Goal: Task Accomplishment & Management: Manage account settings

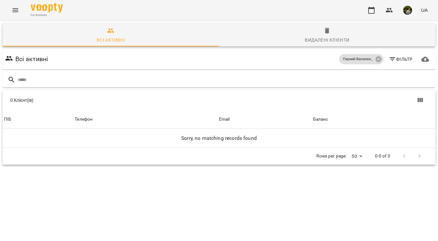
click at [15, 12] on icon "Menu" at bounding box center [15, 10] width 6 height 4
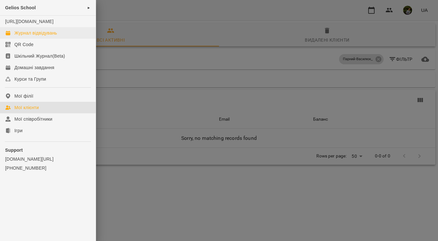
click at [28, 36] on div "Журнал відвідувань" at bounding box center [35, 33] width 43 height 6
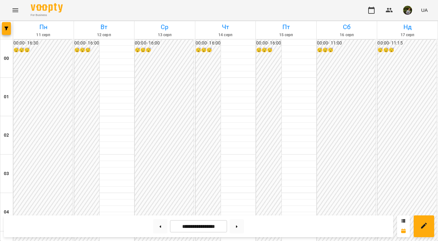
scroll to position [680, 0]
click at [238, 226] on icon at bounding box center [237, 226] width 2 height 3
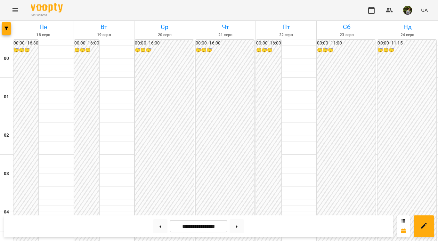
scroll to position [571, 0]
click at [242, 225] on button at bounding box center [236, 226] width 14 height 14
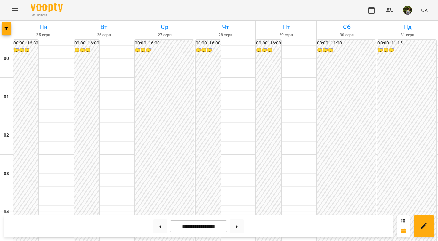
scroll to position [566, 0]
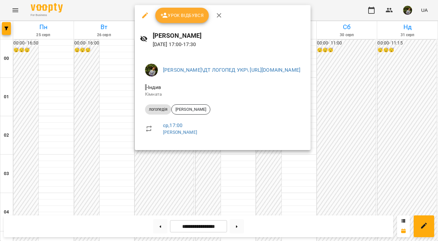
click at [109, 174] on div at bounding box center [219, 120] width 438 height 241
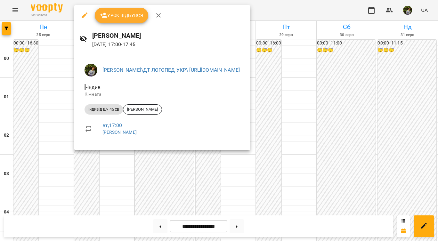
click at [108, 181] on div at bounding box center [219, 120] width 438 height 241
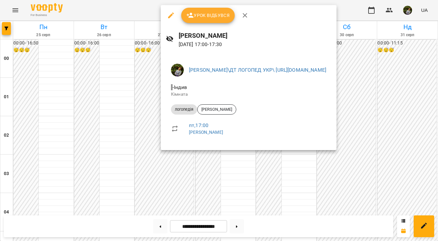
click at [244, 186] on div at bounding box center [219, 120] width 438 height 241
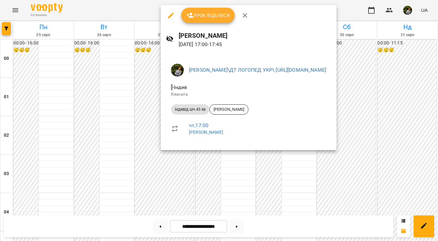
click at [228, 183] on div at bounding box center [219, 120] width 438 height 241
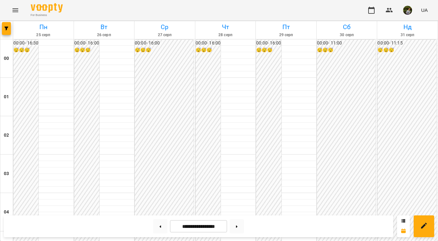
scroll to position [604, 0]
click at [157, 228] on button at bounding box center [160, 226] width 14 height 14
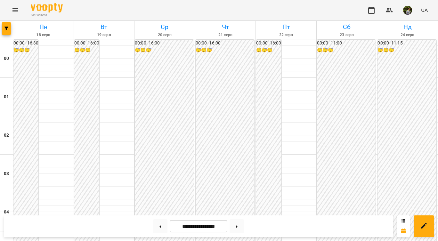
scroll to position [581, 0]
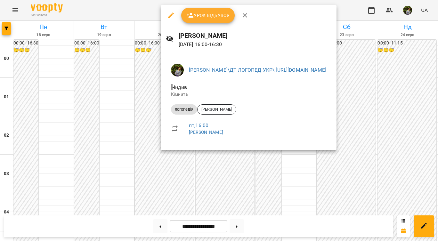
click at [244, 181] on div at bounding box center [219, 120] width 438 height 241
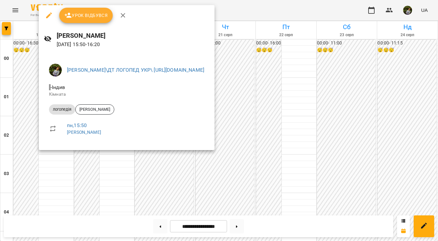
click at [22, 152] on div at bounding box center [219, 120] width 438 height 241
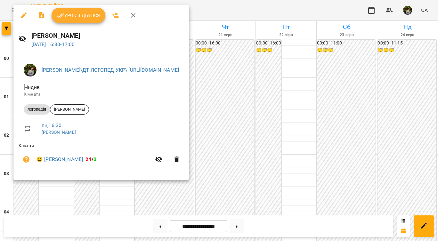
click at [62, 182] on div at bounding box center [219, 120] width 438 height 241
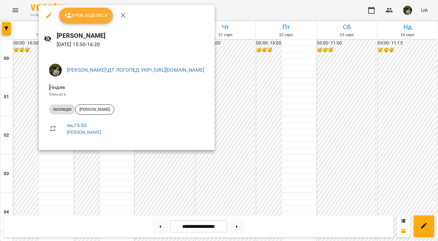
click at [65, 171] on div at bounding box center [219, 120] width 438 height 241
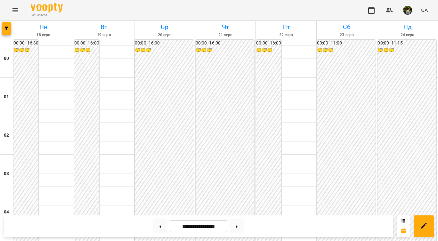
scroll to position [556, 0]
click at [159, 227] on button at bounding box center [160, 226] width 14 height 14
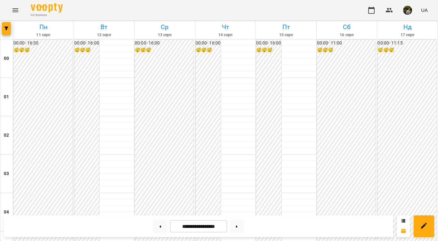
scroll to position [404, 0]
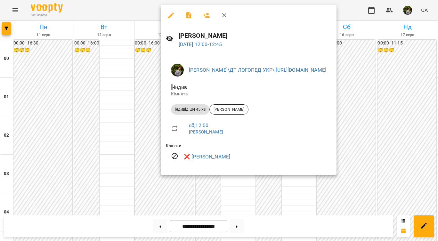
click at [303, 199] on div at bounding box center [219, 120] width 438 height 241
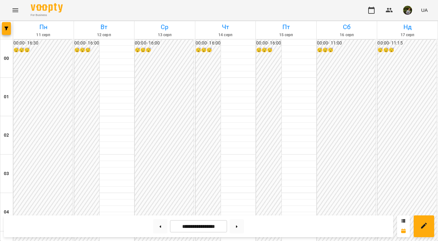
scroll to position [349, 0]
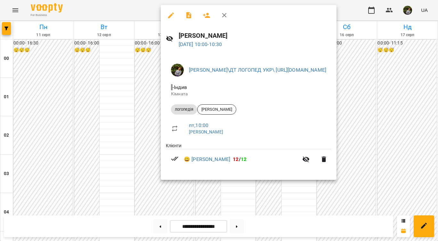
click at [303, 193] on div at bounding box center [219, 120] width 438 height 241
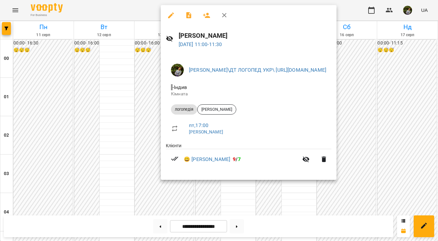
click at [302, 194] on div at bounding box center [219, 120] width 438 height 241
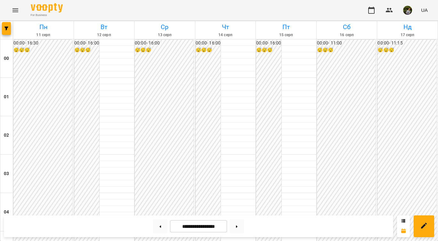
scroll to position [749, 0]
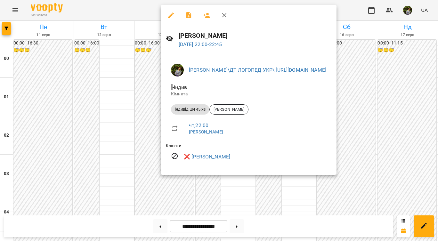
click at [239, 187] on div at bounding box center [219, 120] width 438 height 241
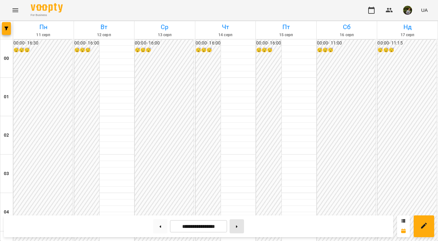
click at [239, 229] on button at bounding box center [236, 226] width 14 height 14
type input "**********"
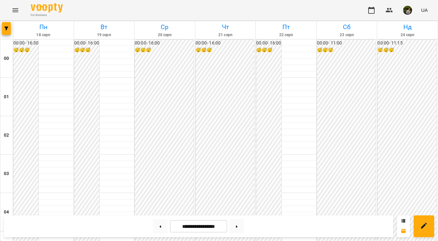
scroll to position [569, 0]
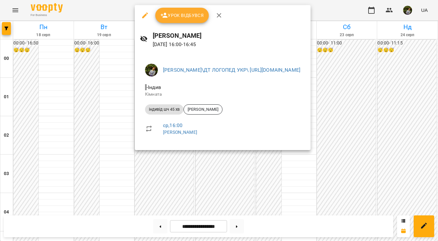
click at [245, 192] on div at bounding box center [219, 120] width 438 height 241
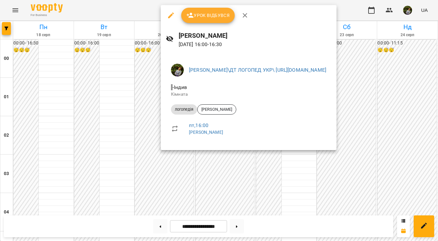
click at [228, 191] on div at bounding box center [219, 120] width 438 height 241
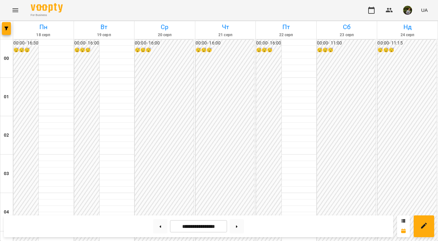
scroll to position [651, 0]
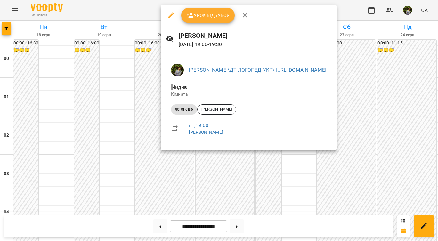
click at [238, 185] on div at bounding box center [219, 120] width 438 height 241
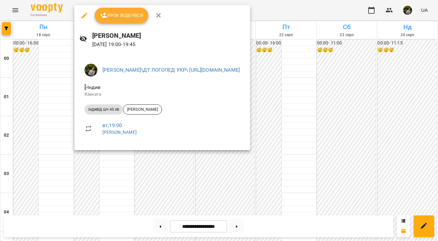
click at [52, 90] on div at bounding box center [219, 120] width 438 height 241
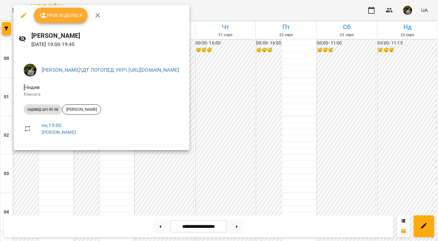
click at [54, 194] on div at bounding box center [219, 120] width 438 height 241
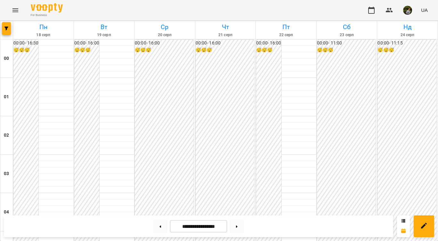
scroll to position [590, 0]
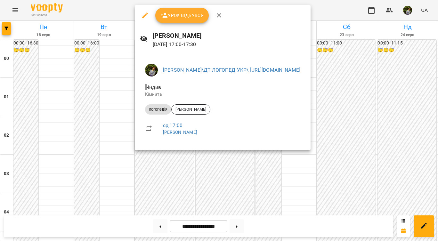
click at [112, 154] on div at bounding box center [219, 120] width 438 height 241
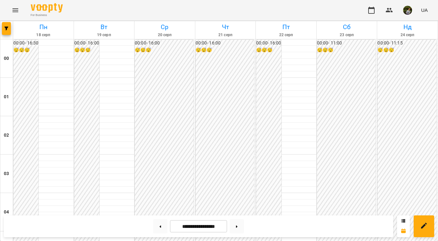
scroll to position [723, 0]
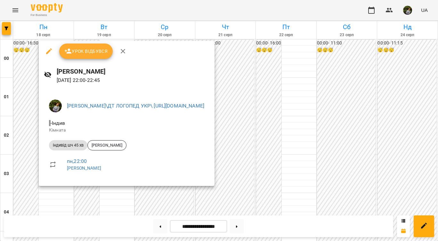
click at [60, 198] on div at bounding box center [219, 120] width 438 height 241
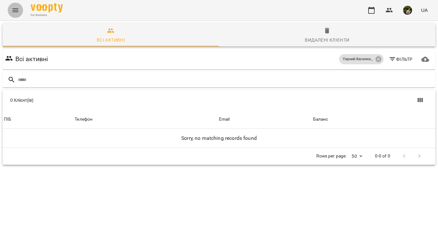
click at [14, 7] on icon "Menu" at bounding box center [16, 10] width 8 height 8
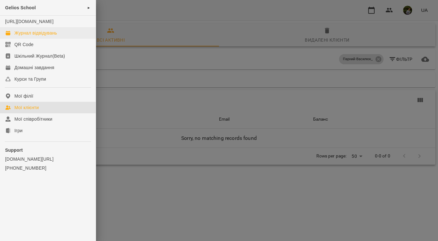
click at [28, 36] on div "Журнал відвідувань" at bounding box center [35, 33] width 43 height 6
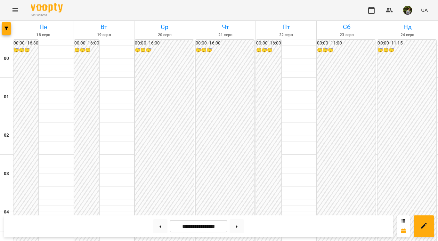
scroll to position [600, 0]
click at [159, 226] on icon at bounding box center [160, 226] width 2 height 3
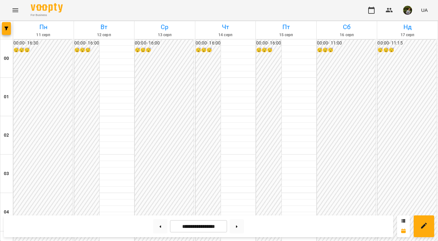
scroll to position [539, 0]
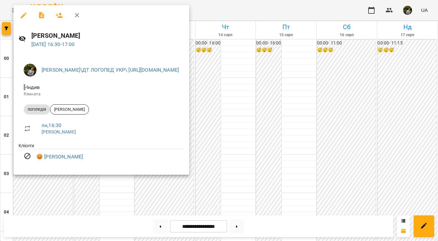
click at [113, 206] on div at bounding box center [219, 120] width 438 height 241
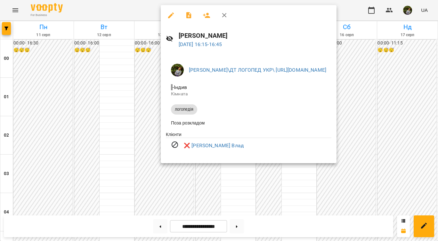
click at [232, 203] on div at bounding box center [219, 120] width 438 height 241
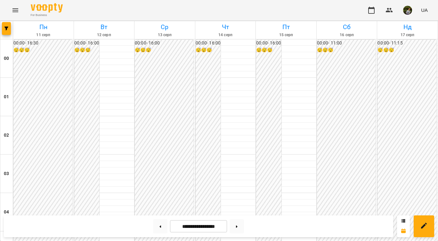
scroll to position [671, 0]
click at [242, 227] on button at bounding box center [236, 226] width 14 height 14
type input "**********"
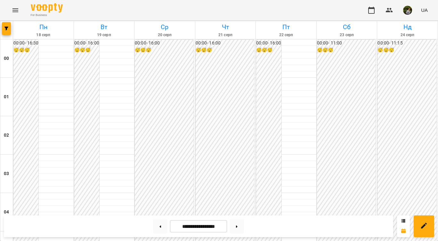
scroll to position [323, 0]
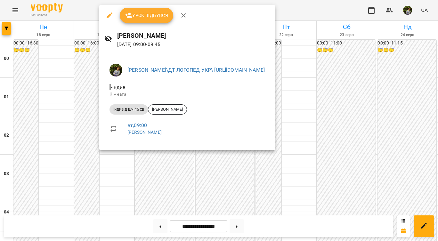
click at [125, 185] on div at bounding box center [219, 120] width 438 height 241
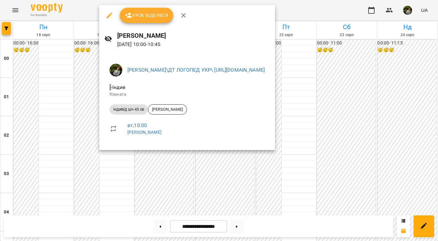
click at [122, 181] on div at bounding box center [219, 120] width 438 height 241
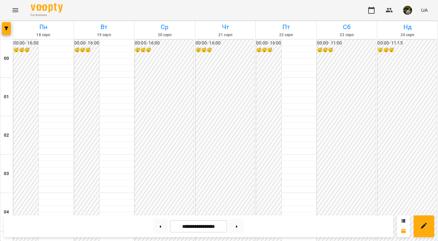
scroll to position [410, 0]
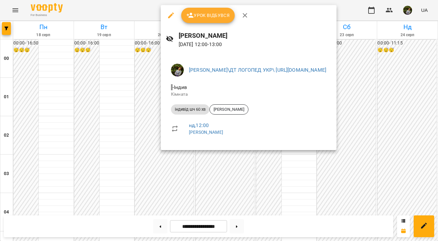
click at [407, 166] on div at bounding box center [219, 120] width 438 height 241
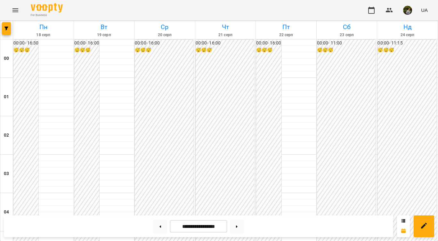
scroll to position [586, 0]
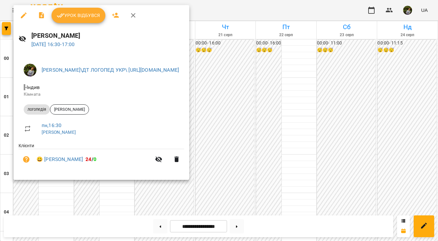
click at [234, 199] on div at bounding box center [219, 120] width 438 height 241
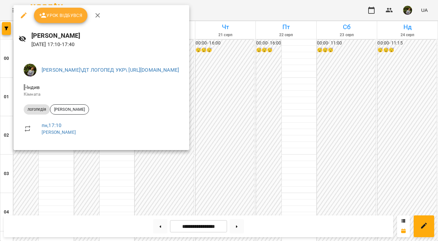
click at [231, 185] on div at bounding box center [219, 120] width 438 height 241
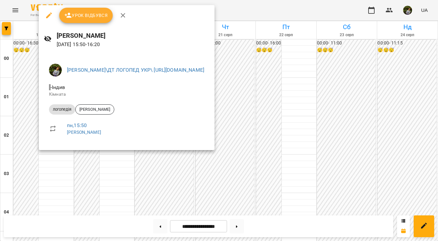
click at [37, 158] on div at bounding box center [219, 120] width 438 height 241
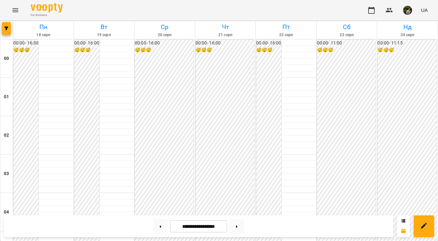
scroll to position [696, 0]
